Goal: Use online tool/utility: Use online tool/utility

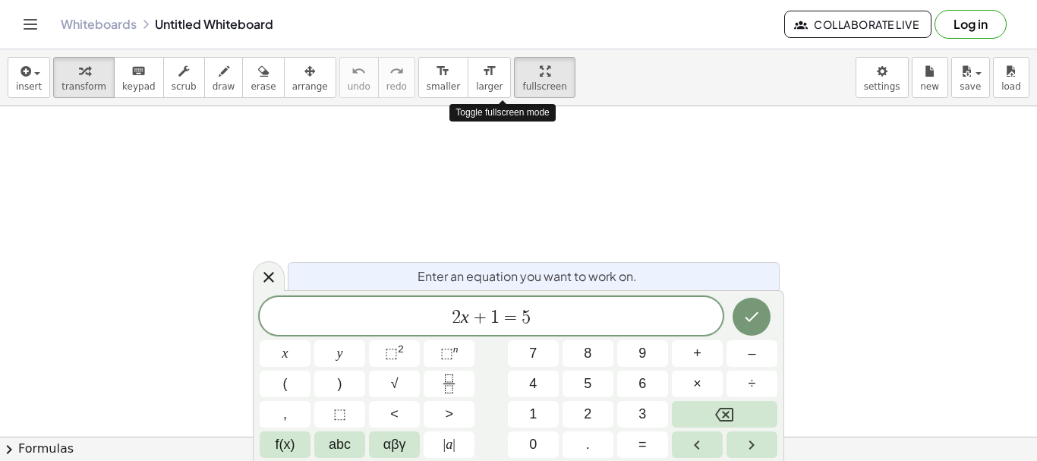
drag, startPoint x: 505, startPoint y: 72, endPoint x: 519, endPoint y: 197, distance: 126.0
click at [505, 164] on div "insert select one: Math Expression Function Text Youtube Video Graphing Geometr…" at bounding box center [518, 255] width 1037 height 412
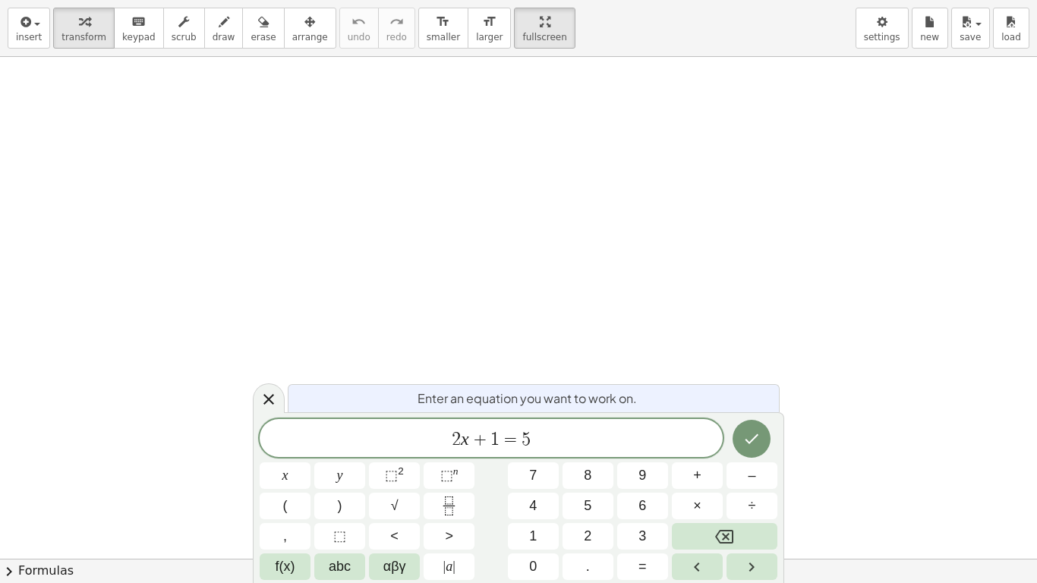
drag, startPoint x: 194, startPoint y: 39, endPoint x: 194, endPoint y: 112, distance: 73.6
click at [204, 39] on button "draw" at bounding box center [223, 28] width 39 height 41
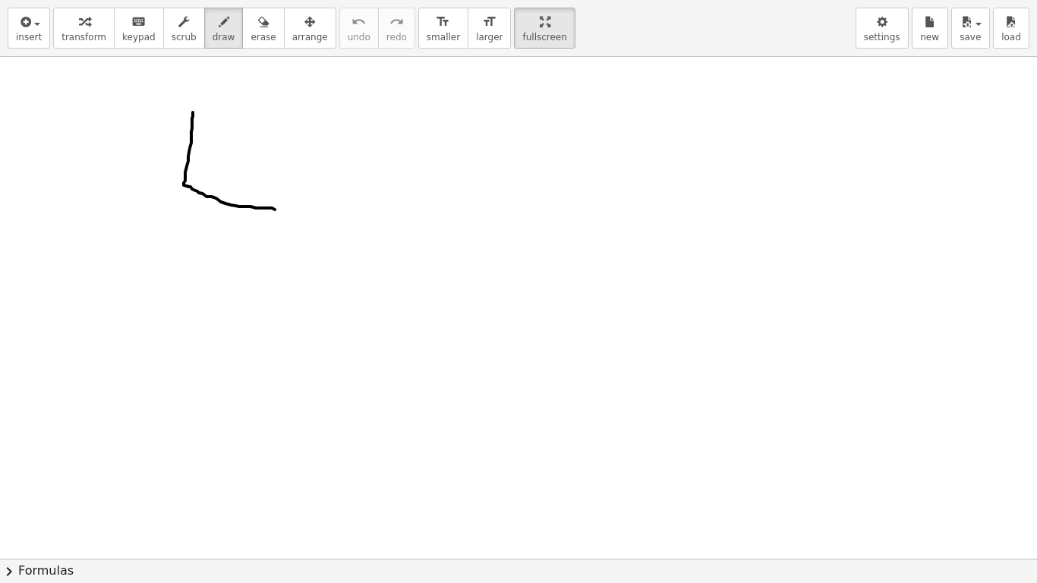
drag, startPoint x: 193, startPoint y: 112, endPoint x: 275, endPoint y: 210, distance: 127.2
click at [275, 210] on div at bounding box center [518, 559] width 1037 height 1004
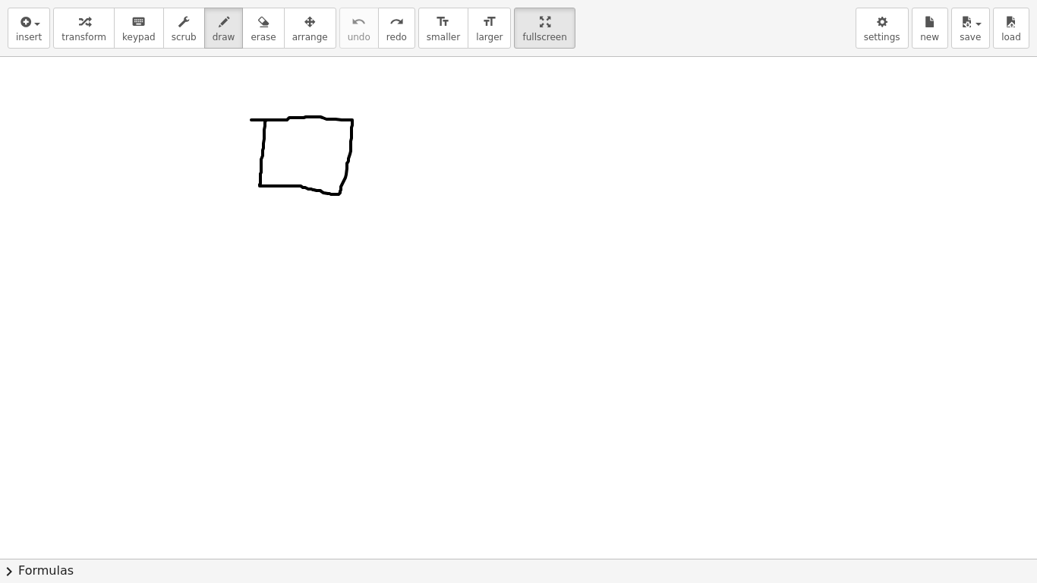
drag, startPoint x: 265, startPoint y: 125, endPoint x: 251, endPoint y: 120, distance: 14.4
click at [251, 120] on div at bounding box center [518, 559] width 1037 height 1004
drag, startPoint x: 287, startPoint y: 137, endPoint x: 303, endPoint y: 156, distance: 24.8
click at [303, 156] on div at bounding box center [518, 559] width 1037 height 1004
drag, startPoint x: 301, startPoint y: 130, endPoint x: 332, endPoint y: 167, distance: 48.5
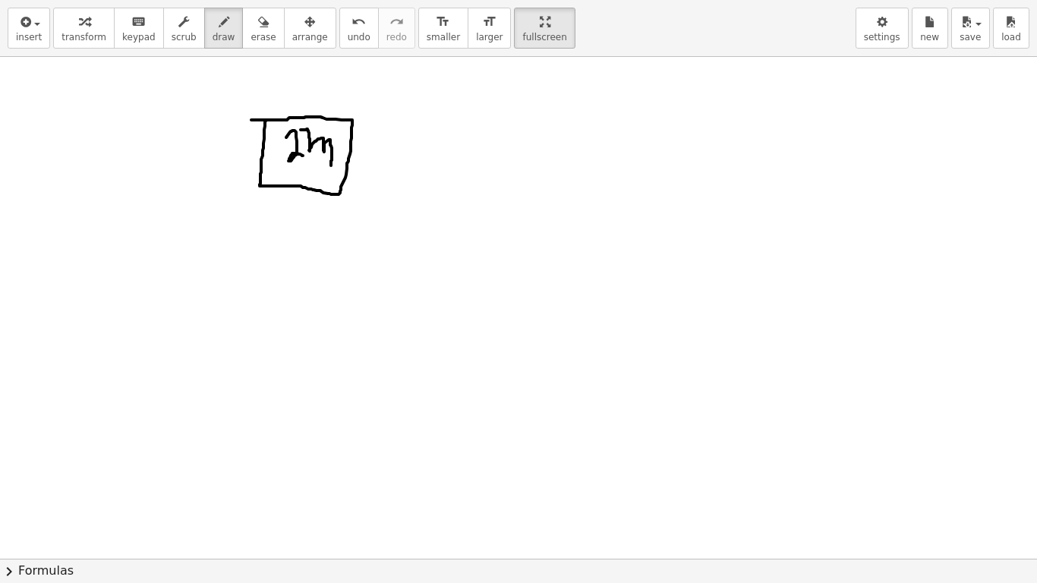
click at [332, 167] on div at bounding box center [518, 559] width 1037 height 1004
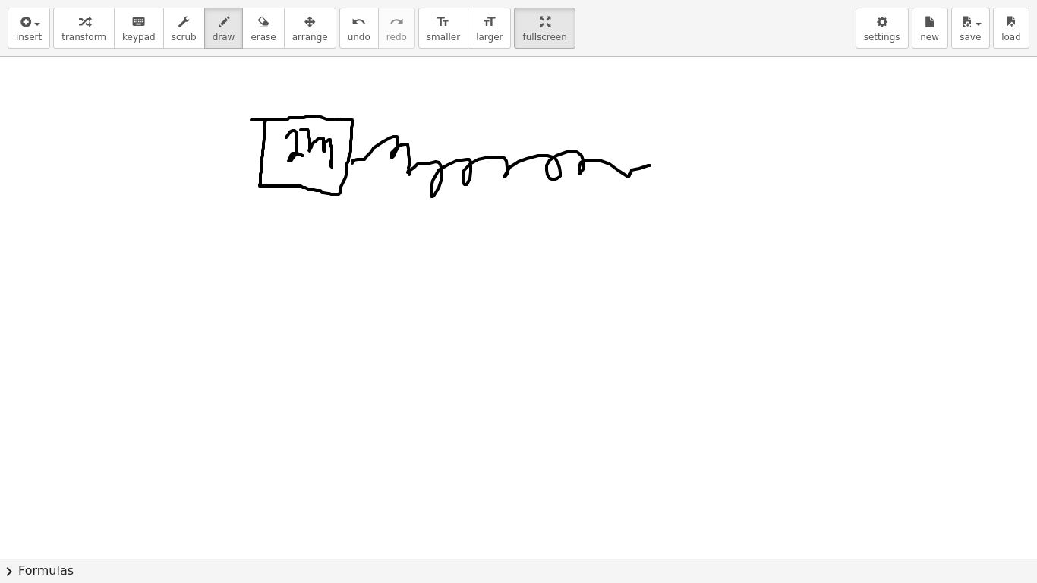
drag, startPoint x: 352, startPoint y: 163, endPoint x: 651, endPoint y: 166, distance: 298.4
click at [651, 166] on div at bounding box center [518, 559] width 1037 height 1004
click at [251, 39] on span "erase" at bounding box center [263, 37] width 25 height 11
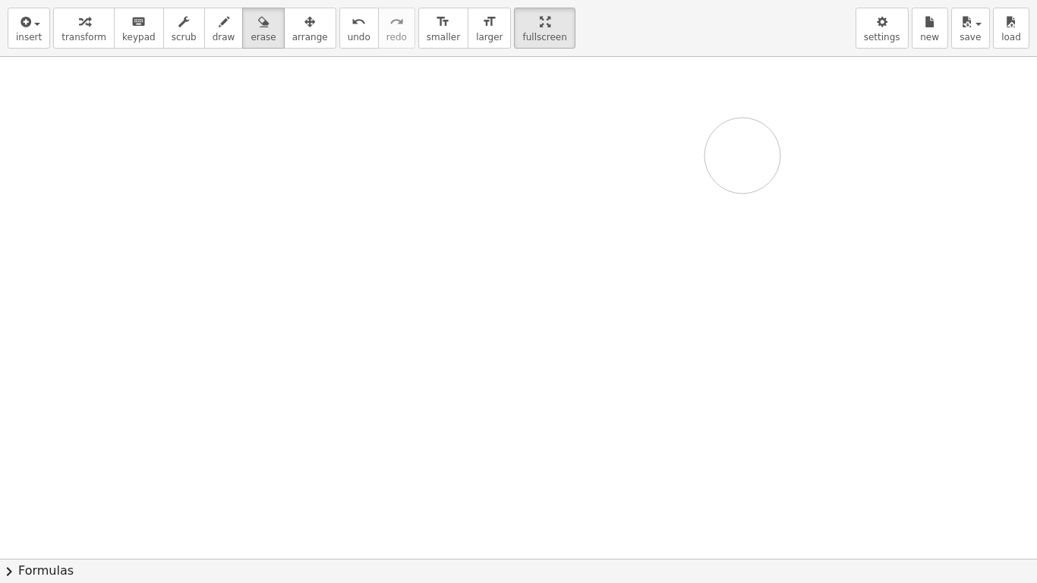
drag, startPoint x: 294, startPoint y: 132, endPoint x: 743, endPoint y: 156, distance: 449.3
click at [743, 156] on div at bounding box center [518, 559] width 1037 height 1004
click at [213, 38] on span "draw" at bounding box center [224, 37] width 23 height 11
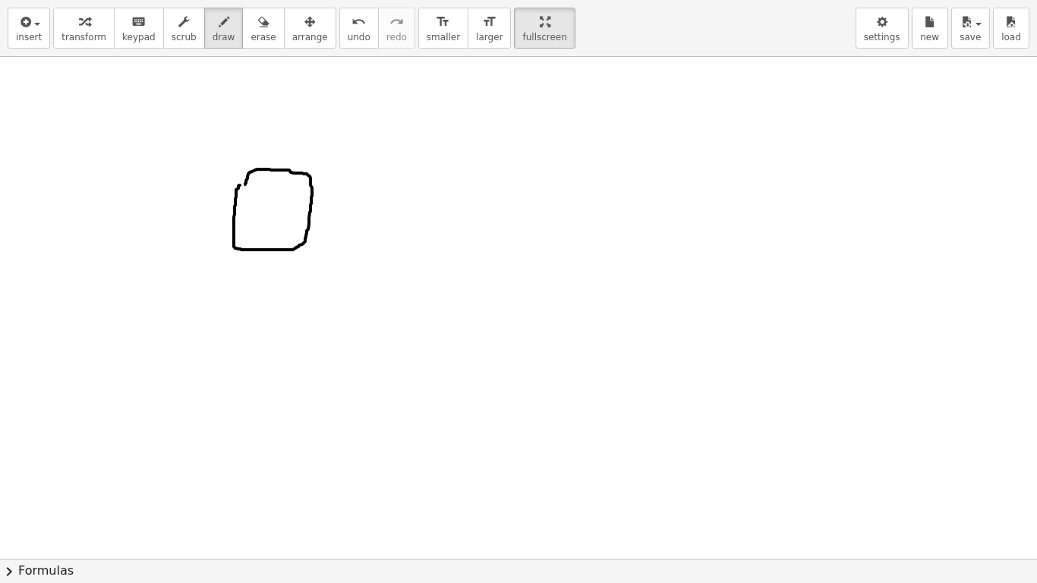
click at [242, 191] on div at bounding box center [518, 559] width 1037 height 1004
drag, startPoint x: 244, startPoint y: 205, endPoint x: 264, endPoint y: 213, distance: 21.9
click at [263, 213] on div at bounding box center [518, 559] width 1037 height 1004
drag, startPoint x: 270, startPoint y: 203, endPoint x: 295, endPoint y: 219, distance: 30.3
click at [292, 222] on div at bounding box center [518, 559] width 1037 height 1004
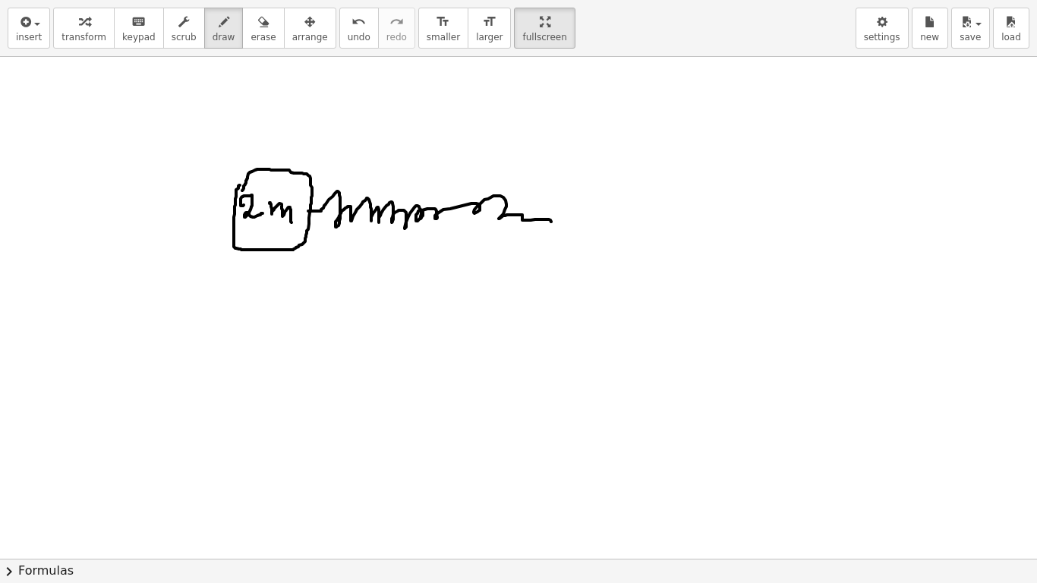
drag, startPoint x: 308, startPoint y: 211, endPoint x: 563, endPoint y: 197, distance: 255.5
click at [561, 203] on div at bounding box center [518, 559] width 1037 height 1004
drag, startPoint x: 566, startPoint y: 192, endPoint x: 490, endPoint y: 241, distance: 89.9
click at [564, 252] on div at bounding box center [518, 559] width 1037 height 1004
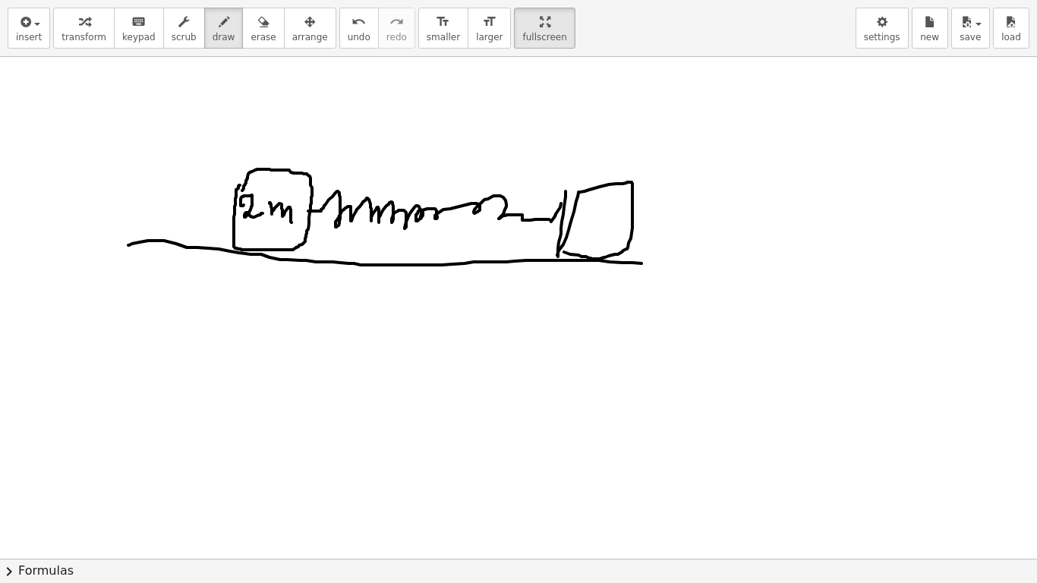
drag, startPoint x: 187, startPoint y: 248, endPoint x: 855, endPoint y: 269, distance: 668.5
click at [861, 268] on div at bounding box center [518, 559] width 1037 height 1004
drag, startPoint x: 150, startPoint y: 246, endPoint x: 0, endPoint y: 231, distance: 150.3
click at [0, 232] on div at bounding box center [518, 559] width 1037 height 1004
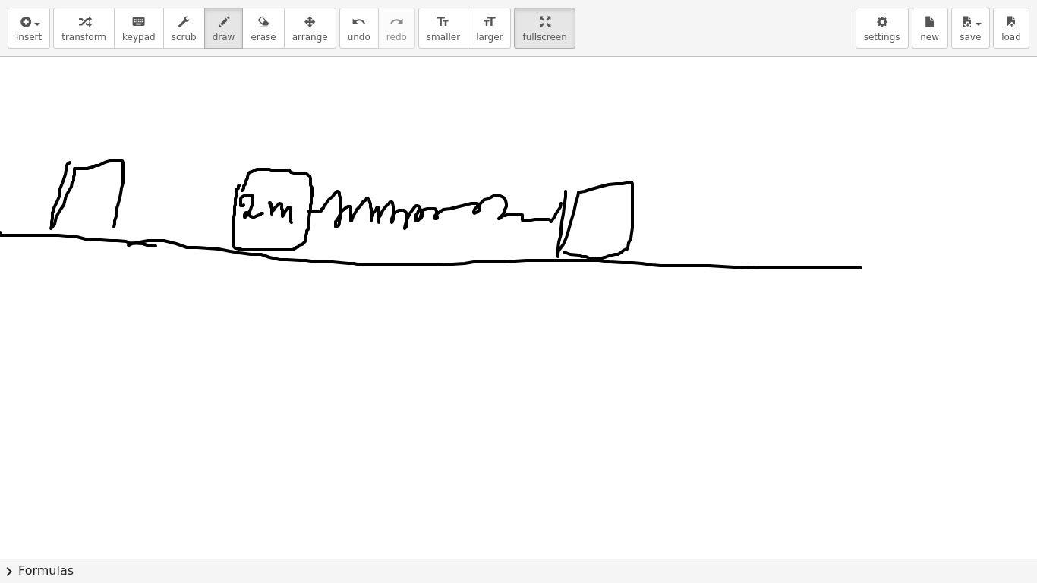
drag, startPoint x: 69, startPoint y: 163, endPoint x: 114, endPoint y: 227, distance: 77.9
click at [114, 227] on div at bounding box center [518, 559] width 1037 height 1004
click at [109, 229] on div at bounding box center [518, 559] width 1037 height 1004
drag, startPoint x: 80, startPoint y: 201, endPoint x: 135, endPoint y: 210, distance: 56.1
click at [113, 210] on div at bounding box center [518, 559] width 1037 height 1004
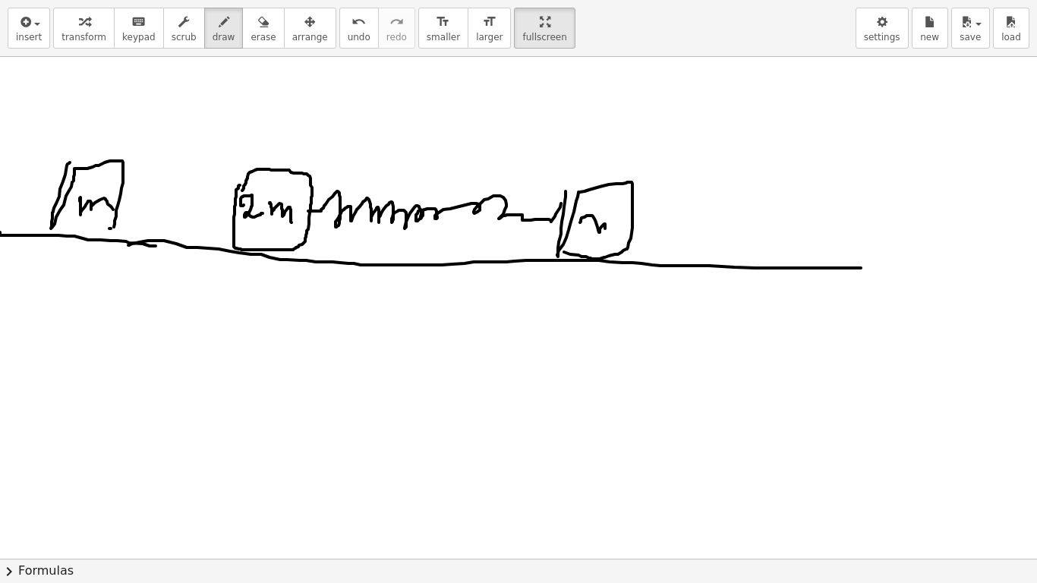
drag, startPoint x: 582, startPoint y: 218, endPoint x: 596, endPoint y: 213, distance: 15.4
click at [605, 228] on div at bounding box center [518, 559] width 1037 height 1004
drag, startPoint x: 84, startPoint y: 121, endPoint x: 128, endPoint y: 140, distance: 47.3
click at [128, 140] on div at bounding box center [518, 559] width 1037 height 1004
drag, startPoint x: 109, startPoint y: 96, endPoint x: 140, endPoint y: 89, distance: 32.6
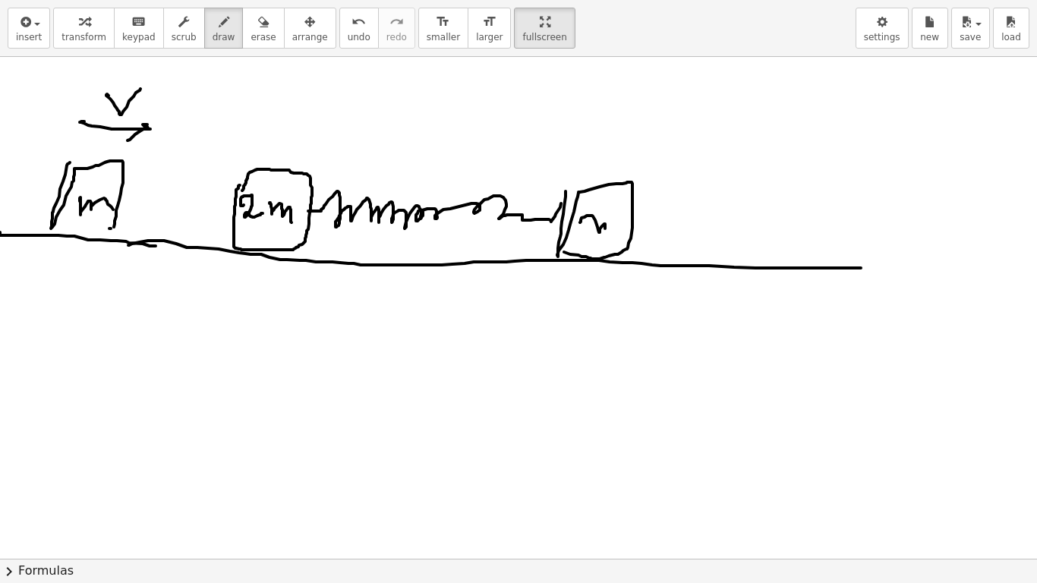
click at [140, 89] on div at bounding box center [518, 559] width 1037 height 1004
drag, startPoint x: 140, startPoint y: 109, endPoint x: 137, endPoint y: 118, distance: 9.6
click at [137, 107] on div at bounding box center [518, 559] width 1037 height 1004
click at [131, 24] on icon "keyboard" at bounding box center [138, 22] width 14 height 18
click at [139, 43] on span "keypad" at bounding box center [138, 37] width 33 height 11
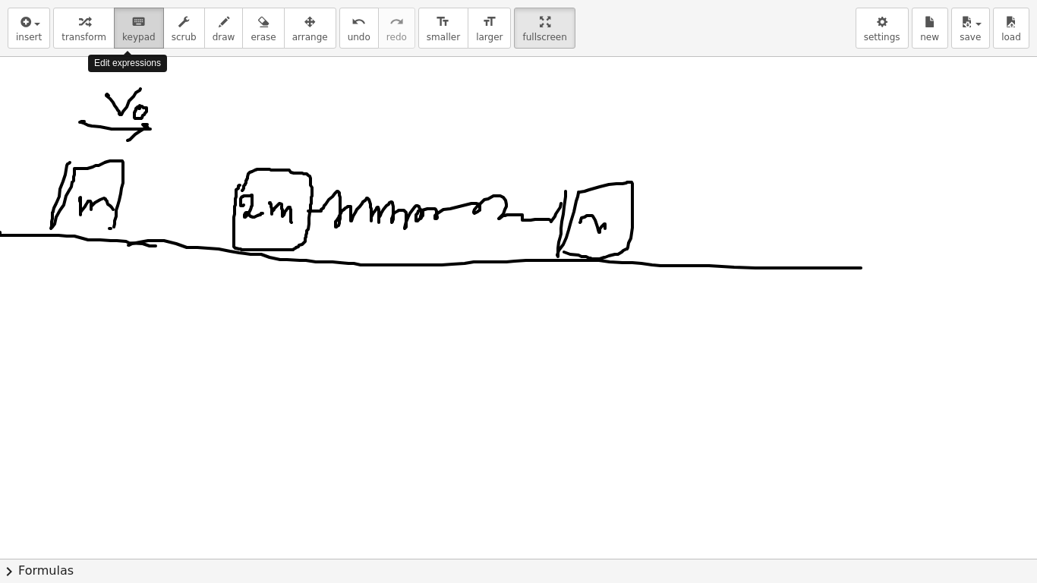
click at [122, 27] on div "keyboard" at bounding box center [138, 21] width 33 height 18
drag, startPoint x: 275, startPoint y: 289, endPoint x: 321, endPoint y: 383, distance: 104.9
click at [321, 383] on div at bounding box center [518, 559] width 1037 height 1004
click at [327, 383] on div at bounding box center [518, 559] width 1037 height 1004
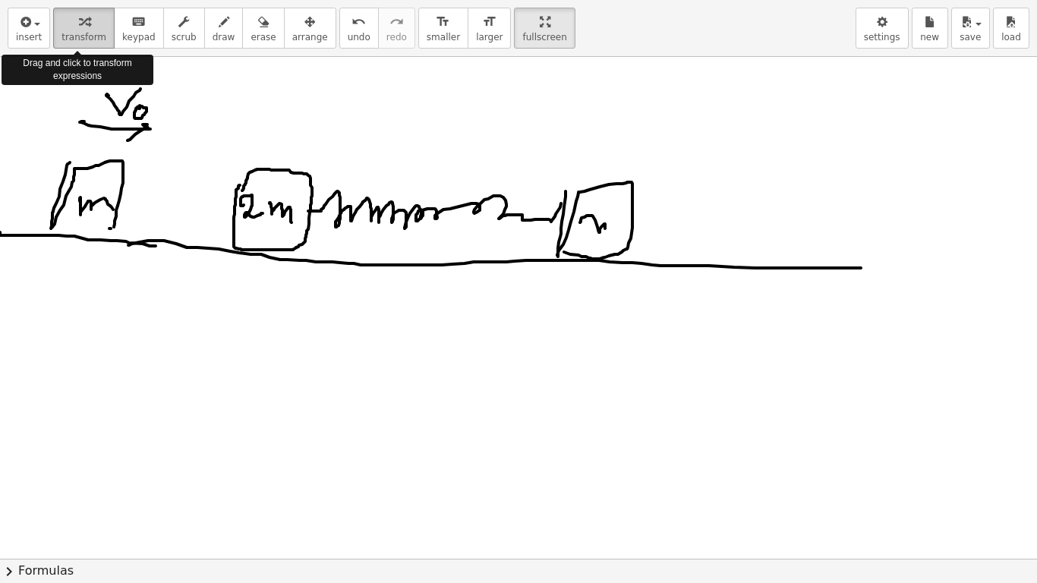
click at [98, 22] on button "transform" at bounding box center [84, 28] width 62 height 41
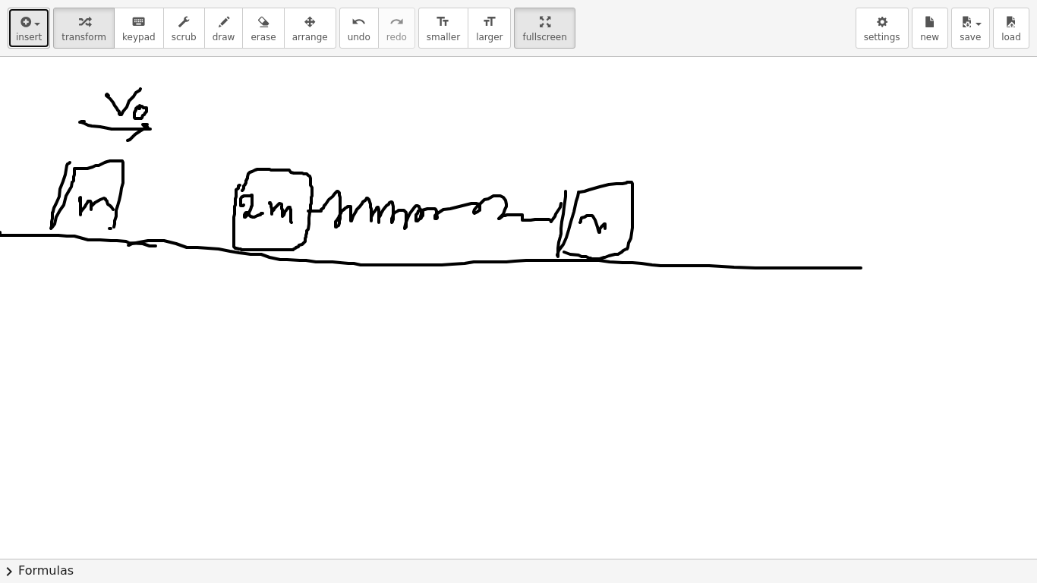
click at [35, 30] on button "insert" at bounding box center [29, 28] width 43 height 41
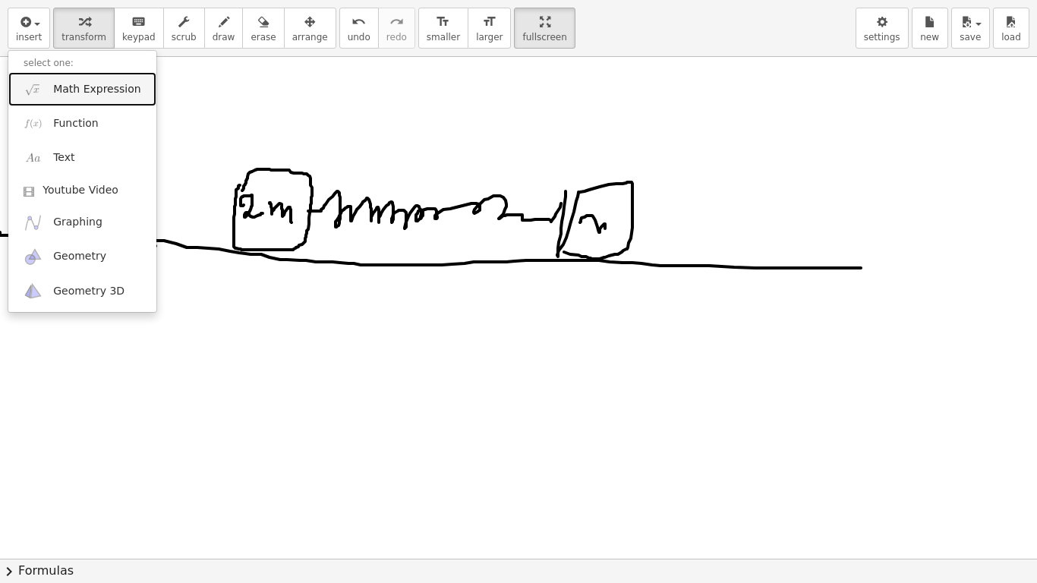
click at [81, 103] on link "Math Expression" at bounding box center [82, 89] width 148 height 34
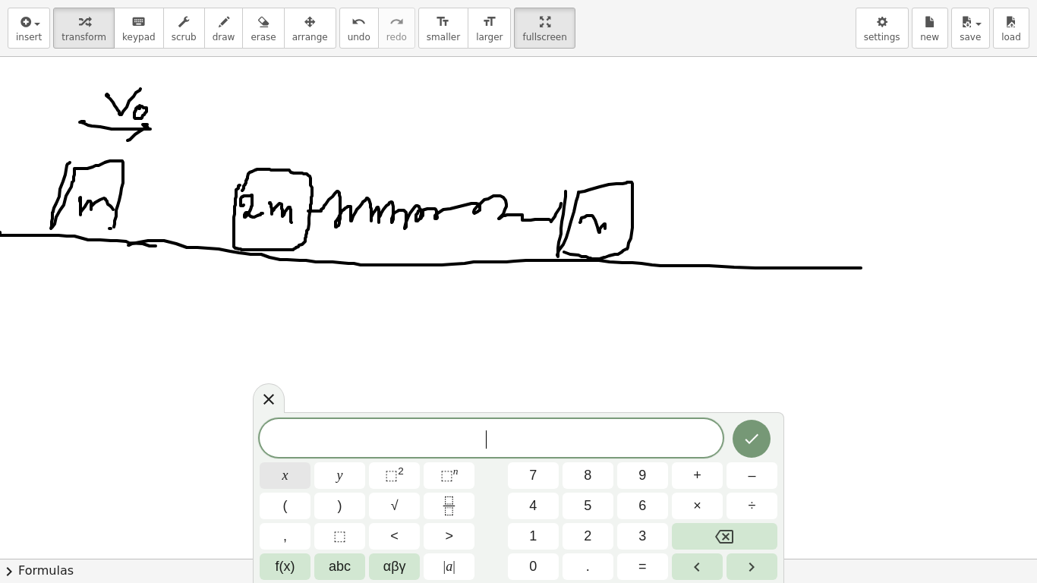
click at [272, 460] on button "x" at bounding box center [285, 475] width 51 height 27
click at [399, 460] on sup "2" at bounding box center [401, 470] width 6 height 11
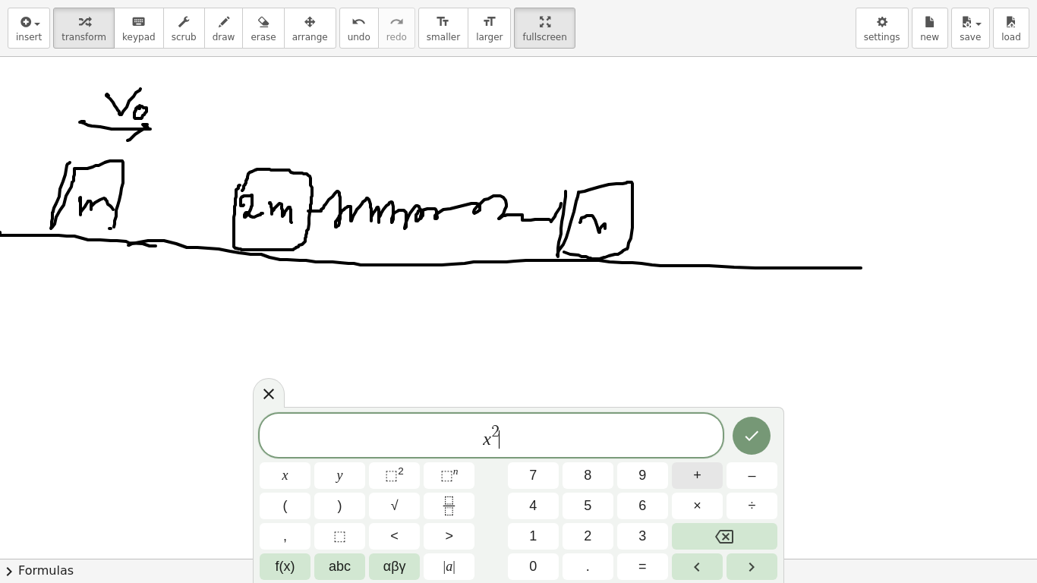
click at [683, 460] on button "+" at bounding box center [697, 475] width 51 height 27
click at [540, 460] on button "7" at bounding box center [533, 475] width 51 height 27
click at [288, 460] on span "x" at bounding box center [285, 475] width 6 height 21
click at [709, 460] on button "+" at bounding box center [697, 475] width 51 height 27
click at [532, 460] on span "4" at bounding box center [533, 506] width 8 height 21
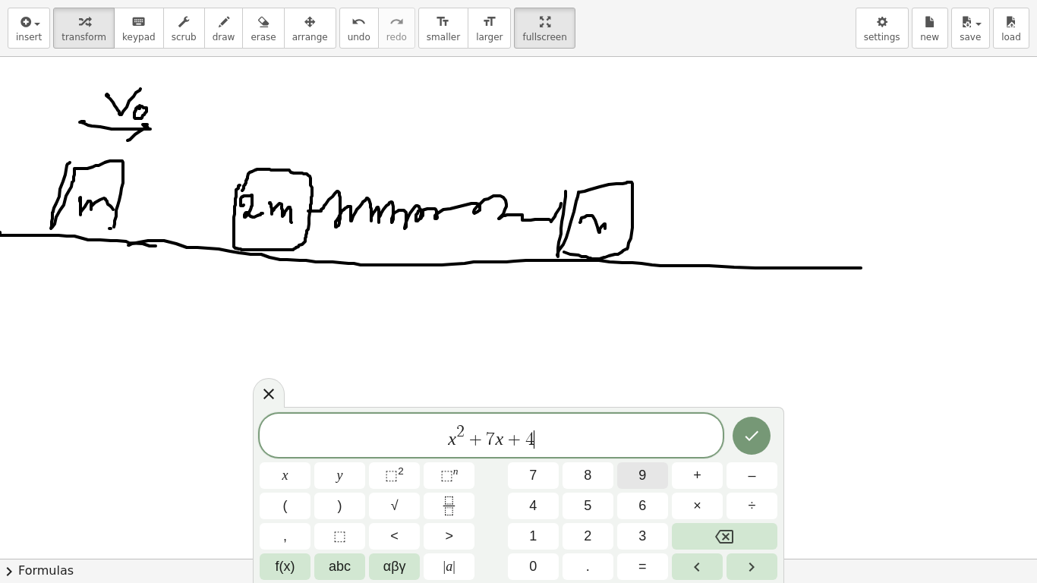
click at [620, 460] on button "9" at bounding box center [642, 475] width 51 height 27
click at [650, 460] on button "=" at bounding box center [642, 567] width 51 height 27
click at [539, 460] on button "0" at bounding box center [533, 567] width 51 height 27
click at [761, 437] on icon "Done" at bounding box center [752, 436] width 18 height 18
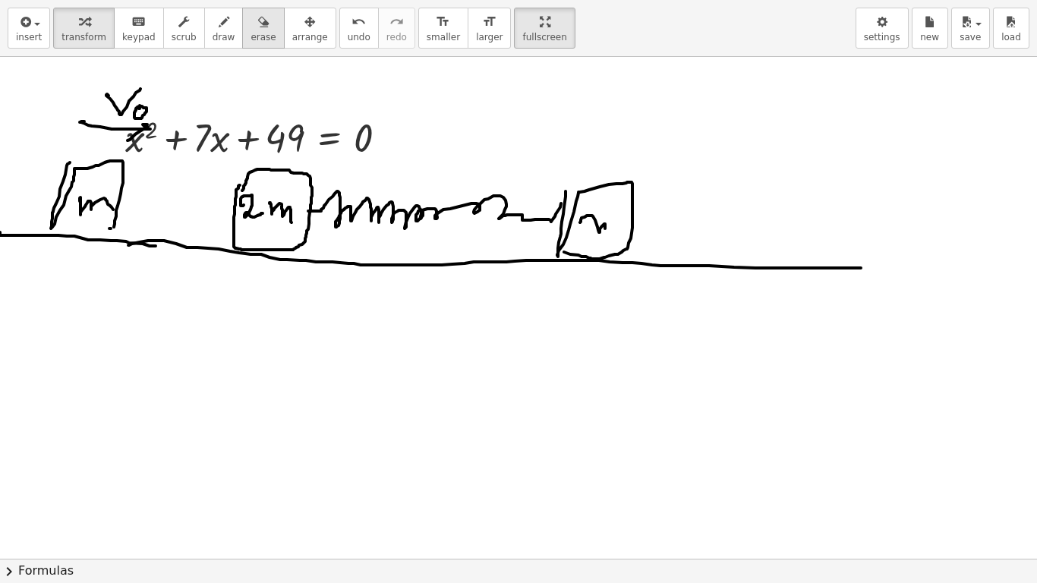
click at [242, 21] on button "erase" at bounding box center [263, 28] width 42 height 41
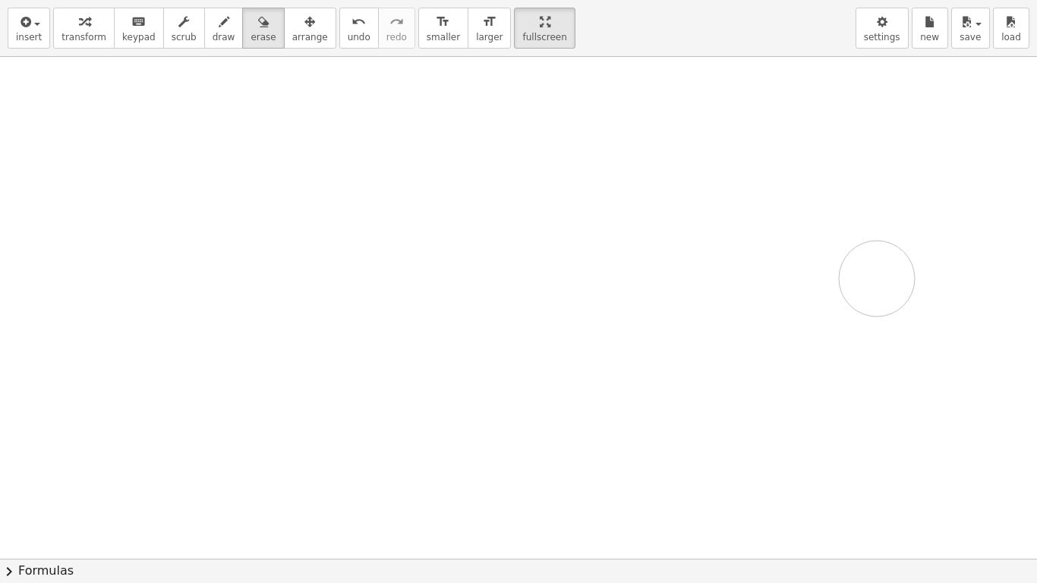
drag, startPoint x: 71, startPoint y: 83, endPoint x: 877, endPoint y: 279, distance: 829.1
click at [877, 279] on div at bounding box center [518, 559] width 1037 height 1004
click at [288, 140] on div at bounding box center [518, 559] width 1037 height 1004
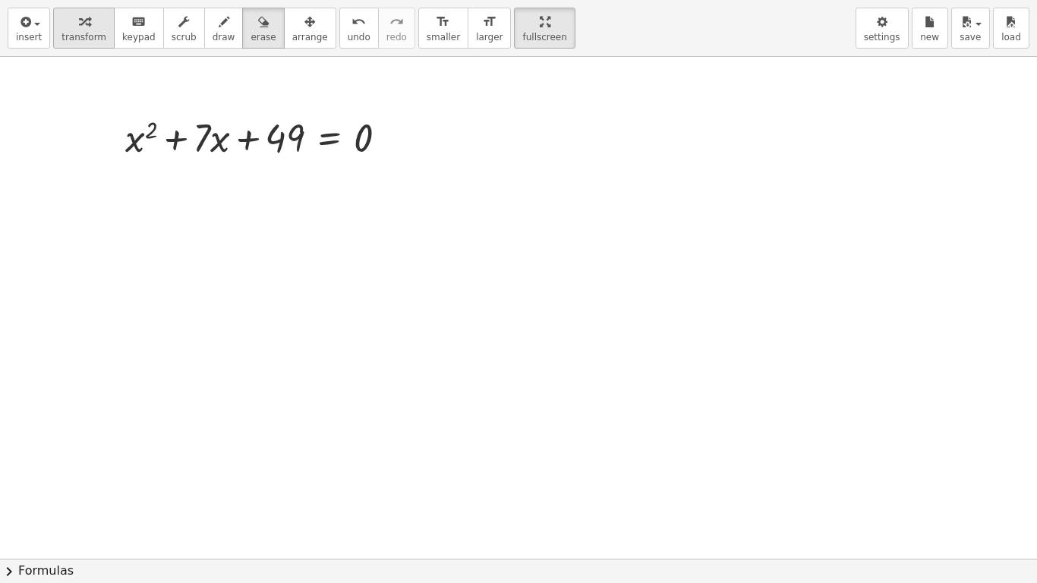
click at [67, 20] on div "button" at bounding box center [84, 21] width 45 height 18
drag, startPoint x: 290, startPoint y: 139, endPoint x: 446, endPoint y: 131, distance: 155.9
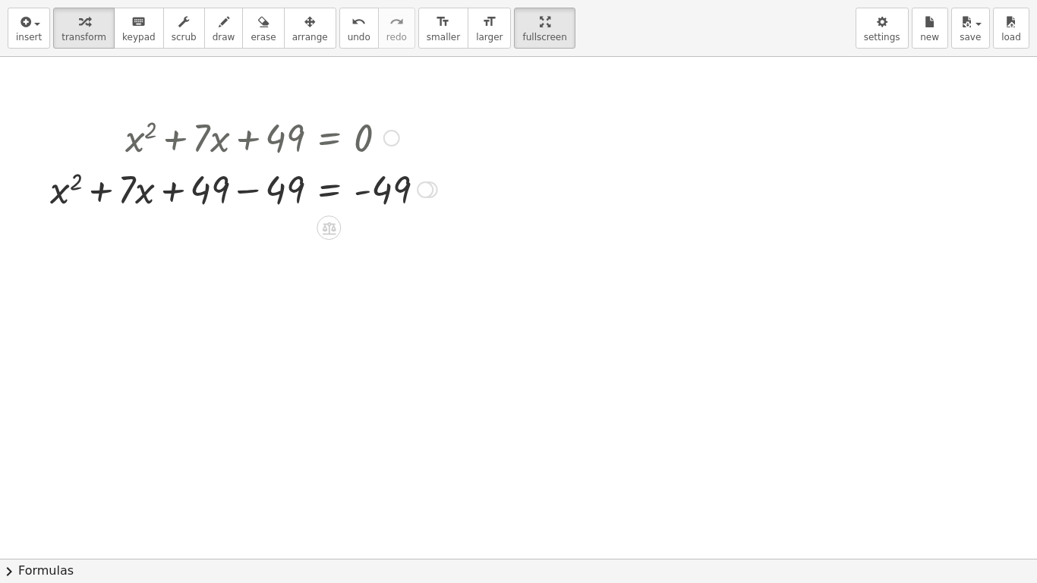
click at [236, 175] on div at bounding box center [244, 188] width 402 height 52
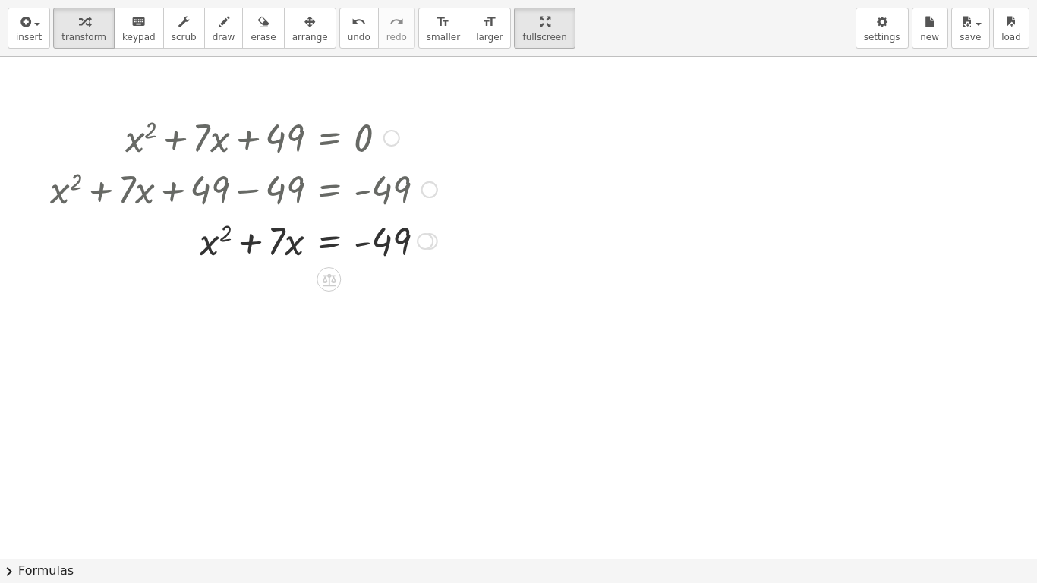
click at [211, 251] on div at bounding box center [244, 240] width 402 height 52
drag, startPoint x: 288, startPoint y: 247, endPoint x: 204, endPoint y: 260, distance: 84.6
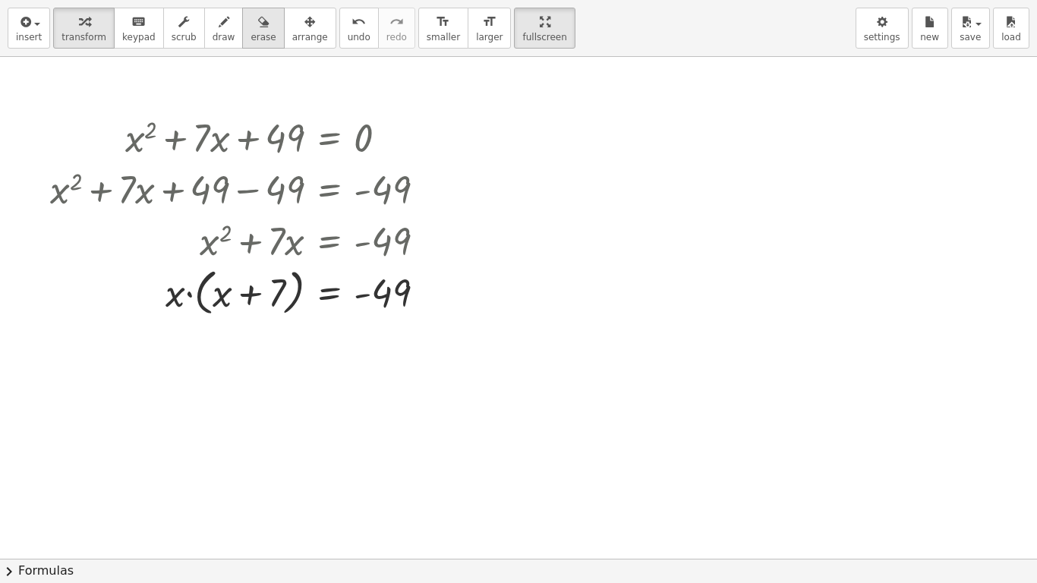
click at [258, 29] on icon "button" at bounding box center [263, 22] width 11 height 18
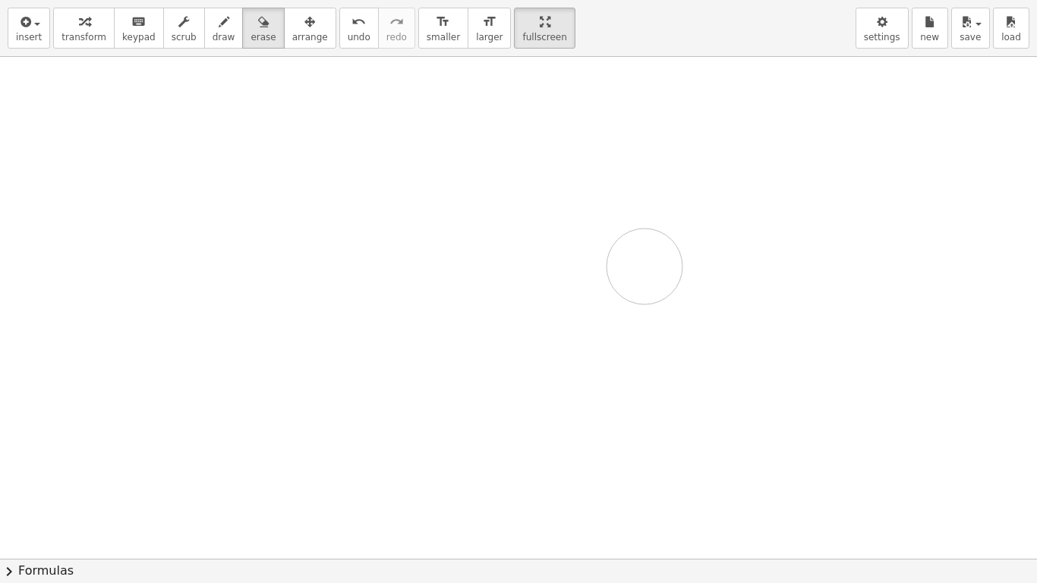
drag, startPoint x: 512, startPoint y: 166, endPoint x: 803, endPoint y: 260, distance: 305.4
click at [803, 260] on div at bounding box center [518, 559] width 1037 height 1004
